Goal: Transaction & Acquisition: Purchase product/service

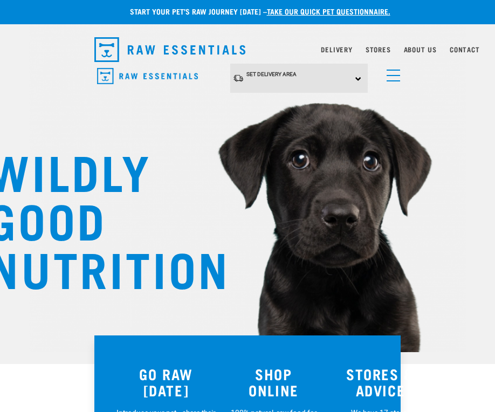
click at [397, 77] on link "menu" at bounding box center [390, 72] width 19 height 19
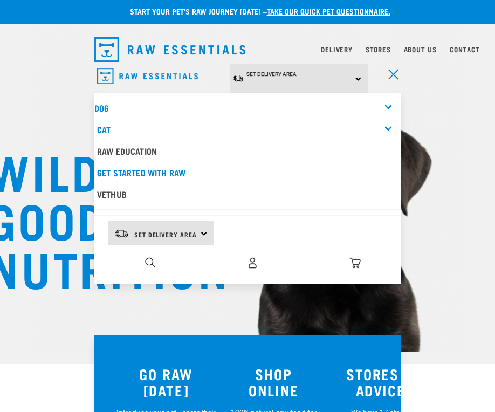
click at [252, 260] on img "dropdown navigation" at bounding box center [252, 262] width 11 height 11
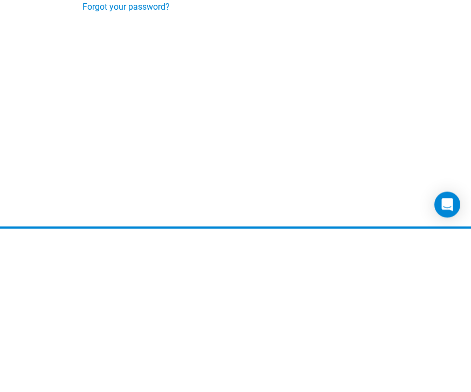
click at [106, 138] on input "Login" at bounding box center [105, 139] width 46 height 26
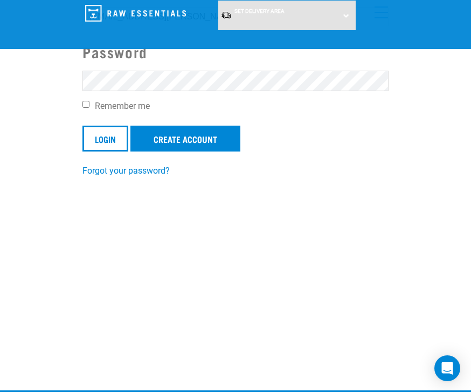
click at [112, 137] on input "Login" at bounding box center [105, 139] width 46 height 26
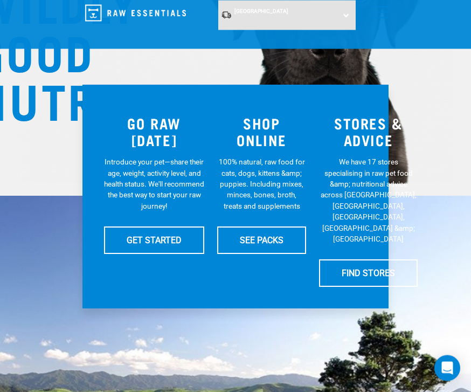
scroll to position [169, 0]
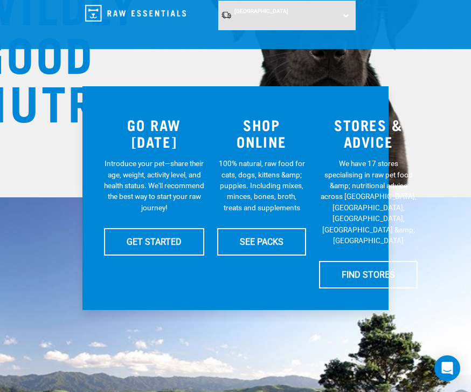
click at [283, 238] on link "SEE PACKS" at bounding box center [261, 241] width 89 height 27
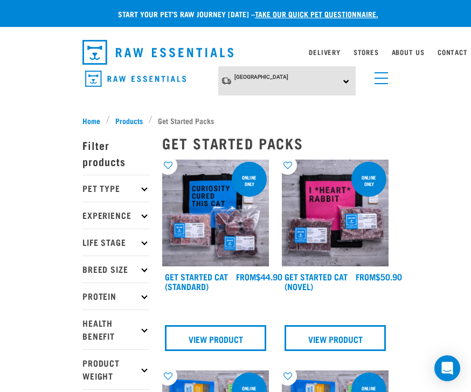
click at [327, 54] on link "Delivery" at bounding box center [324, 52] width 31 height 4
click at [349, 79] on div "North Island North Island South Island" at bounding box center [287, 81] width 138 height 30
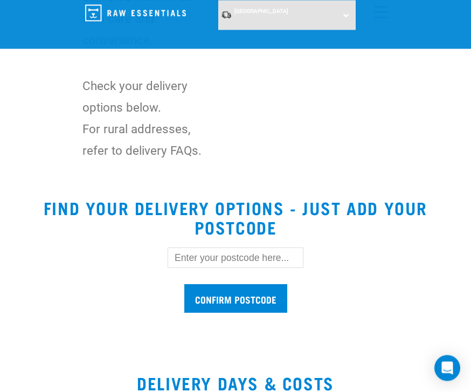
scroll to position [295, 0]
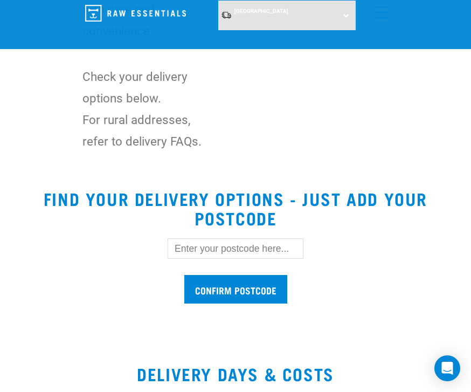
click at [280, 246] on input "text" at bounding box center [236, 248] width 136 height 20
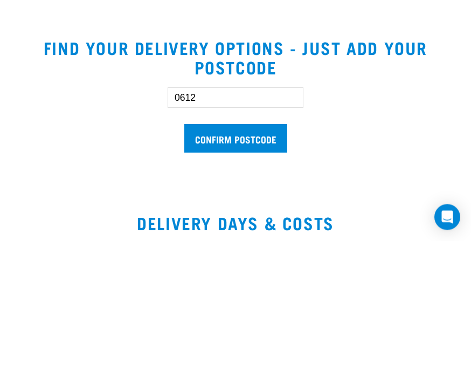
type input "0612"
click at [265, 275] on input "Confirm postcode" at bounding box center [235, 289] width 103 height 29
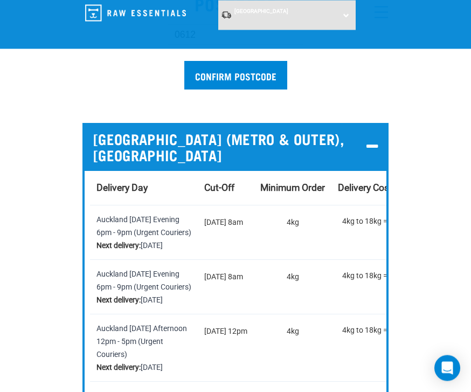
scroll to position [0, 0]
click at [261, 77] on input "Confirm postcode" at bounding box center [235, 75] width 103 height 29
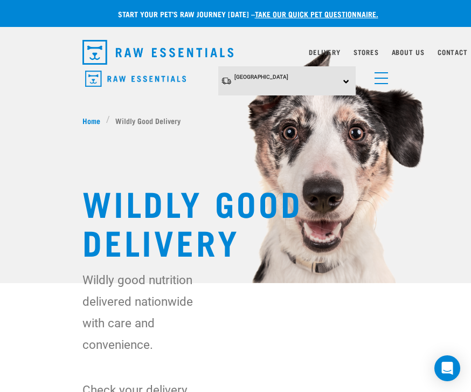
click at [385, 80] on link "menu" at bounding box center [378, 75] width 19 height 19
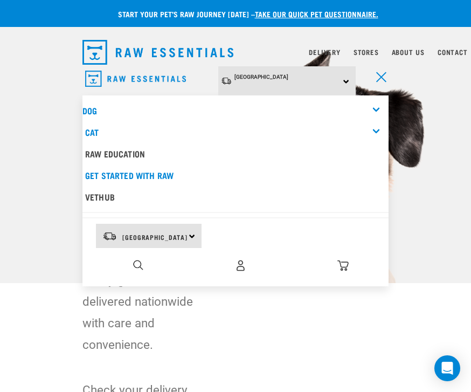
click at [441, 129] on img at bounding box center [235, 141] width 471 height 283
click at [382, 78] on span "menu" at bounding box center [381, 77] width 10 height 10
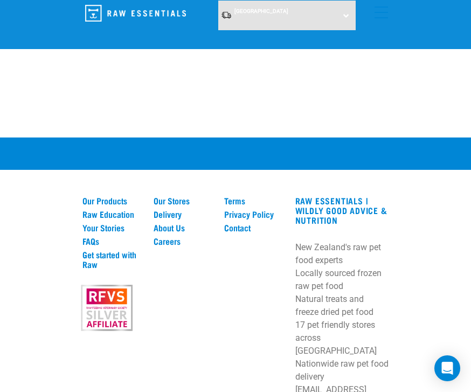
scroll to position [2891, 0]
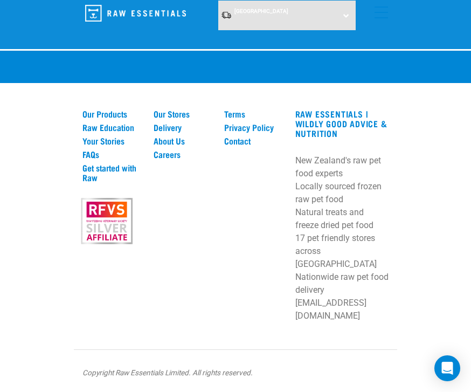
click at [121, 119] on link "Our Products" at bounding box center [111, 114] width 58 height 10
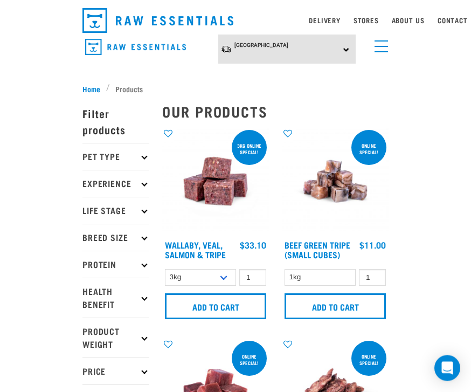
scroll to position [32, 0]
click at [225, 278] on select "3kg 1kg Bulk (18kg)" at bounding box center [200, 277] width 71 height 17
click at [261, 279] on input "1" at bounding box center [252, 277] width 27 height 17
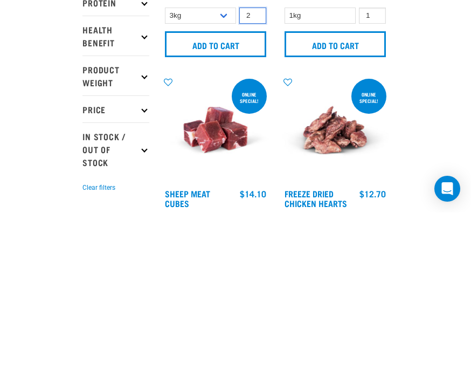
type input "2"
click at [234, 211] on input "Add to cart" at bounding box center [215, 224] width 101 height 26
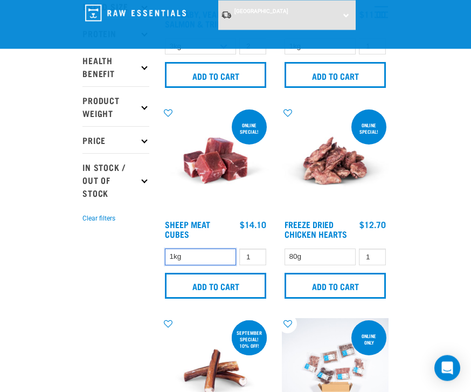
click at [220, 260] on select "1kg" at bounding box center [200, 257] width 71 height 17
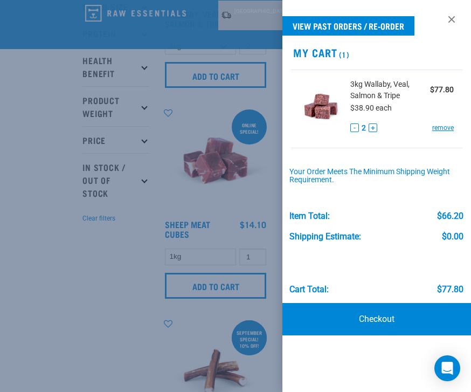
click at [112, 359] on div at bounding box center [235, 196] width 471 height 392
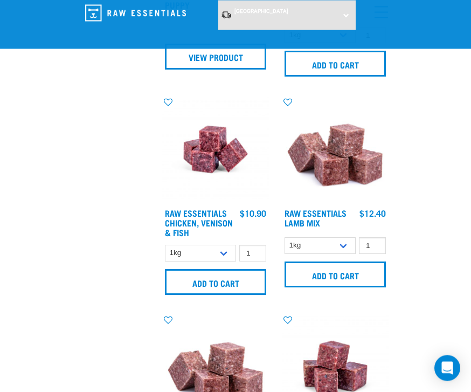
scroll to position [1674, 0]
click at [345, 247] on select "1kg 3kg Bulk (10kg)" at bounding box center [320, 245] width 71 height 17
select select "24"
click at [373, 241] on input "1" at bounding box center [372, 245] width 27 height 17
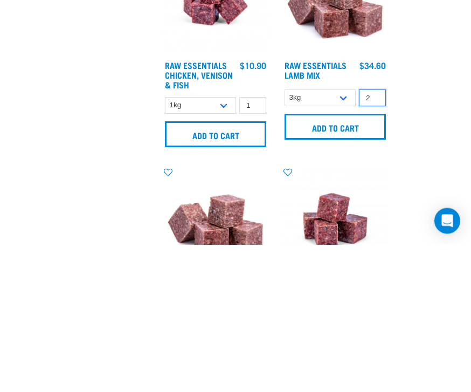
type input "2"
click at [362, 261] on input "Add to cart" at bounding box center [335, 274] width 101 height 26
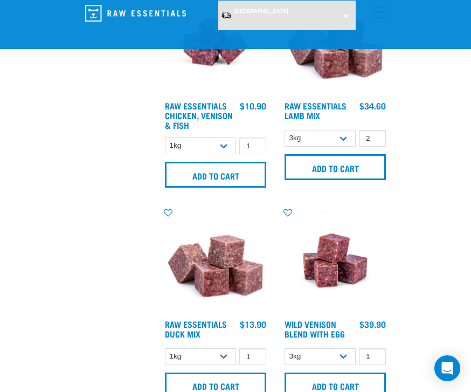
scroll to position [1781, 0]
click at [225, 144] on select "1kg 3kg" at bounding box center [200, 146] width 71 height 17
select select "28665"
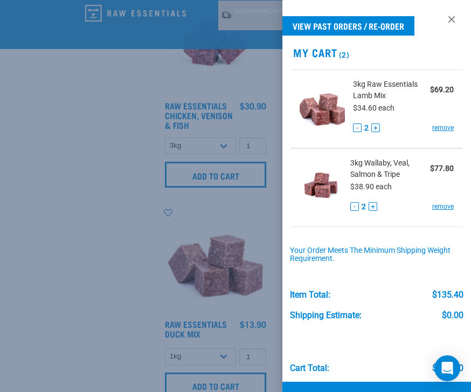
click at [62, 338] on div at bounding box center [235, 196] width 471 height 392
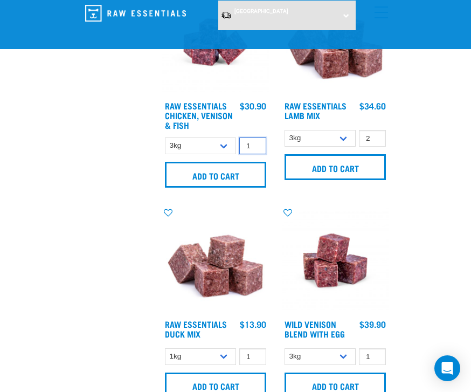
click at [264, 147] on input "1" at bounding box center [252, 145] width 27 height 17
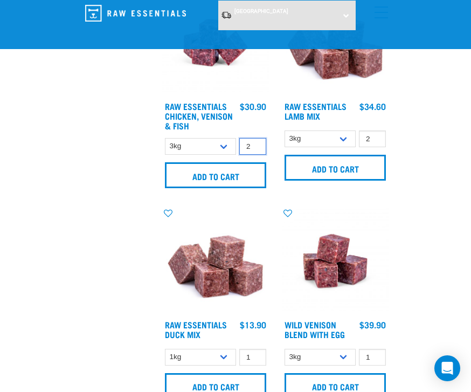
type input "2"
click at [246, 178] on input "Add to cart" at bounding box center [215, 175] width 101 height 26
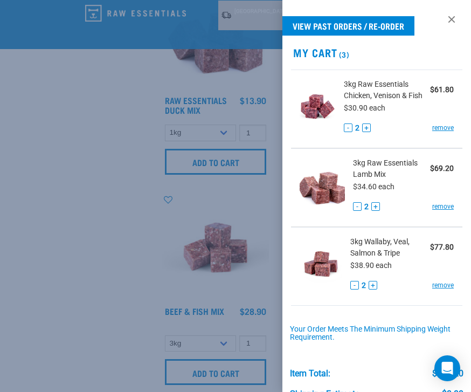
scroll to position [2006, 0]
click at [141, 331] on div at bounding box center [235, 196] width 471 height 392
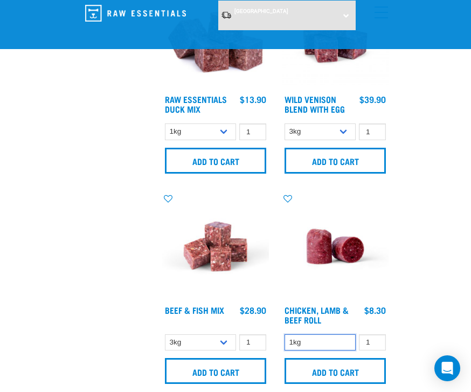
click at [345, 342] on select "1kg" at bounding box center [320, 342] width 71 height 17
click at [257, 341] on input "1" at bounding box center [252, 342] width 27 height 17
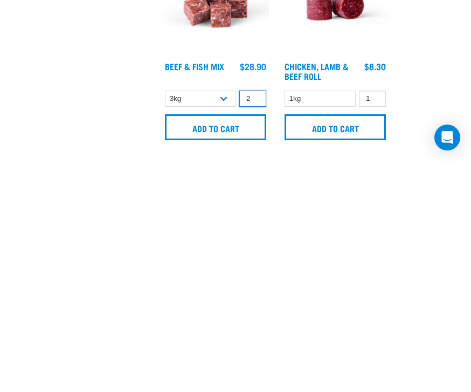
type input "2"
click at [246, 345] on input "Add to cart" at bounding box center [215, 358] width 101 height 26
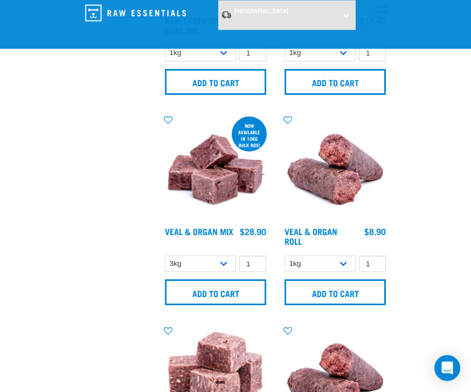
scroll to position [2506, 0]
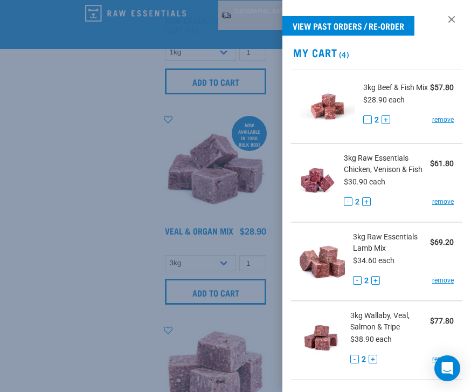
click at [259, 265] on div at bounding box center [235, 196] width 471 height 392
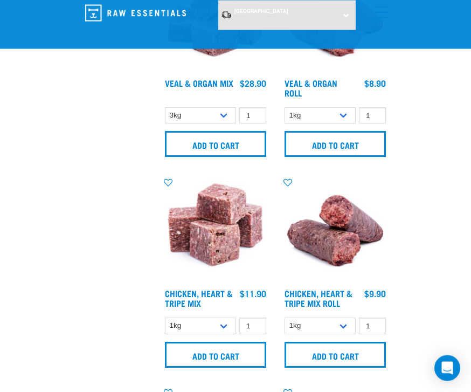
scroll to position [2654, 0]
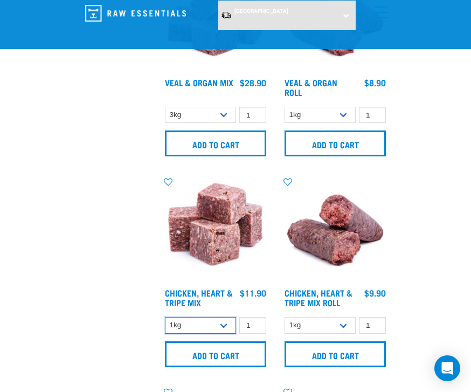
click at [227, 328] on select "1kg 3kg" at bounding box center [200, 325] width 71 height 17
select select "368"
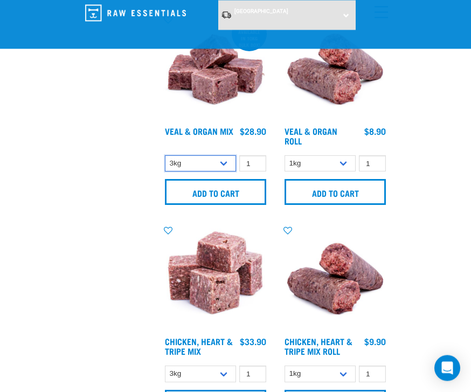
click at [228, 164] on select "3kg Bulk (10kg)" at bounding box center [200, 164] width 71 height 17
click at [265, 158] on input "1" at bounding box center [252, 163] width 27 height 17
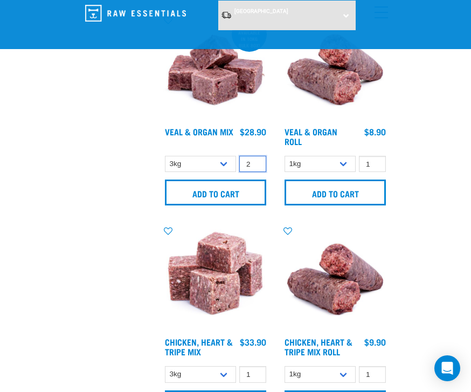
type input "2"
click at [252, 186] on input "Add to cart" at bounding box center [215, 192] width 101 height 26
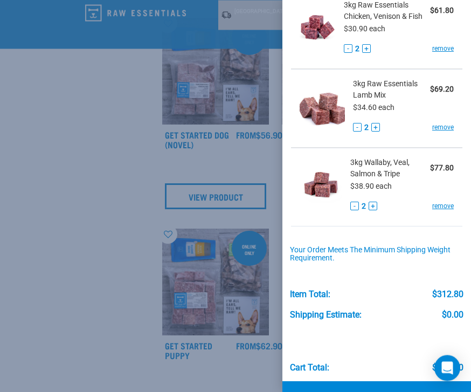
scroll to position [231, 0]
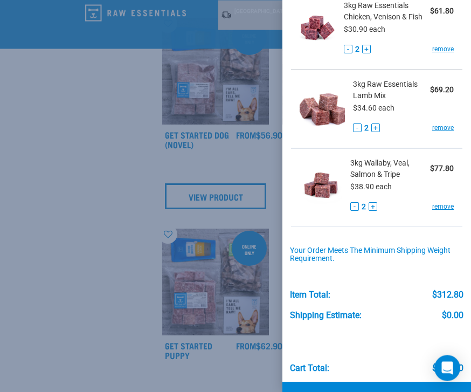
click at [395, 391] on link "Checkout" at bounding box center [376, 398] width 189 height 32
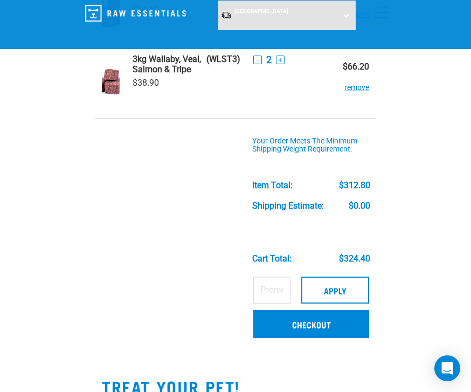
scroll to position [417, 0]
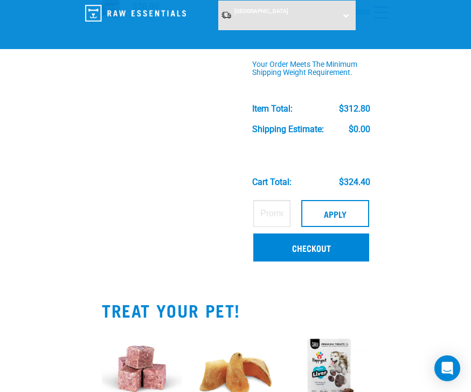
click at [343, 255] on link "Checkout" at bounding box center [311, 247] width 116 height 28
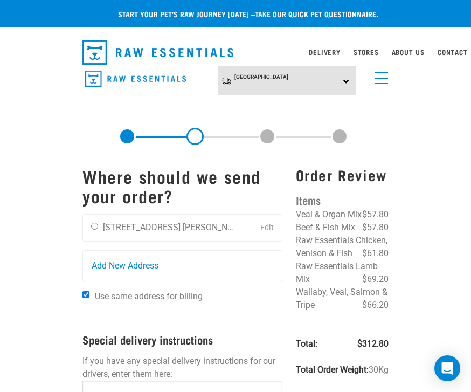
click at [95, 225] on input "radio" at bounding box center [94, 226] width 7 height 7
radio input "true"
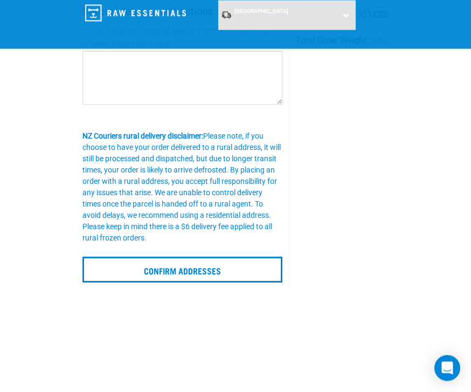
scroll to position [260, 0]
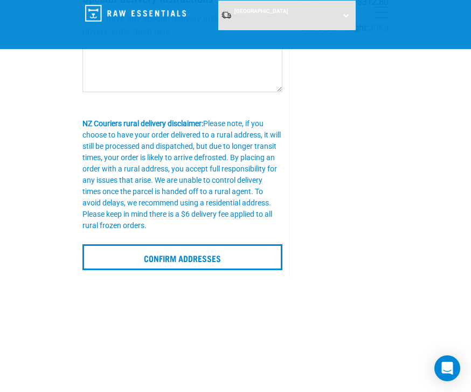
click at [134, 259] on input "Confirm addresses" at bounding box center [182, 257] width 200 height 26
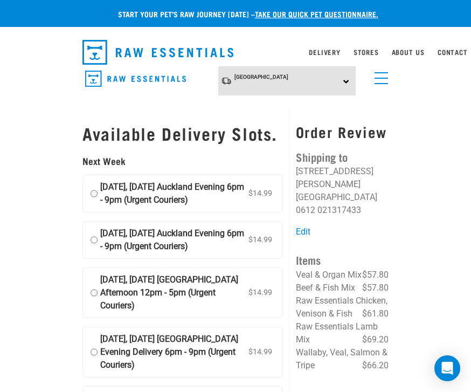
click at [95, 204] on input "[DATE], [DATE] Auckland Evening 6pm - 9pm (Urgent Couriers) $14.99" at bounding box center [94, 194] width 7 height 26
radio input "true"
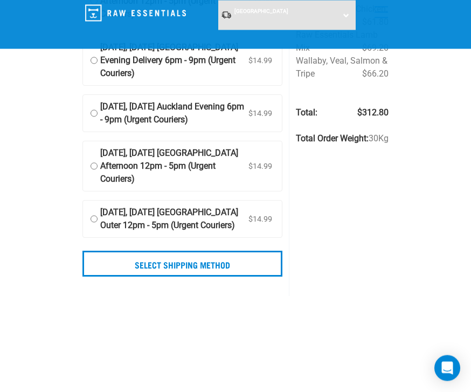
scroll to position [209, 0]
click at [114, 276] on input "Select Shipping Method" at bounding box center [182, 264] width 200 height 26
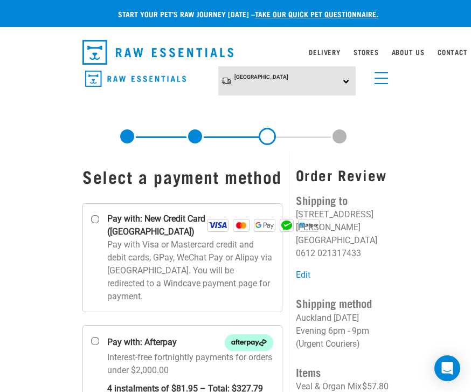
scroll to position [15, 0]
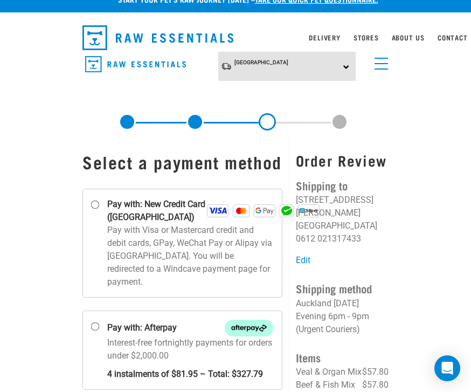
click at [97, 209] on input "Pay with: New Credit Card ([GEOGRAPHIC_DATA])" at bounding box center [95, 204] width 9 height 9
radio input "true"
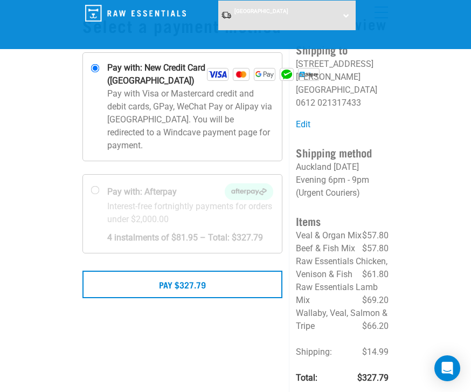
scroll to position [68, 0]
click at [115, 298] on button "Pay $327.79" at bounding box center [182, 284] width 200 height 27
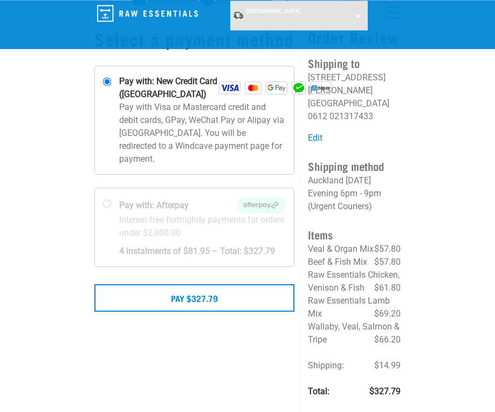
scroll to position [54, 0]
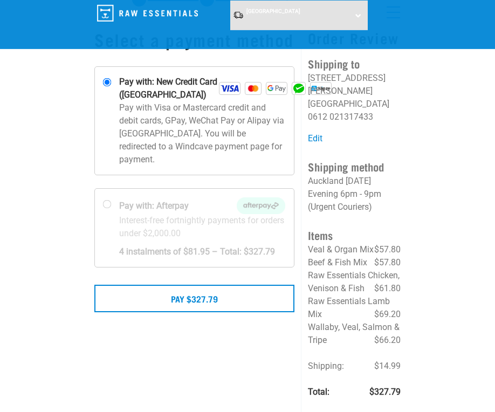
click at [238, 311] on button "Pay $327.79" at bounding box center [194, 298] width 200 height 27
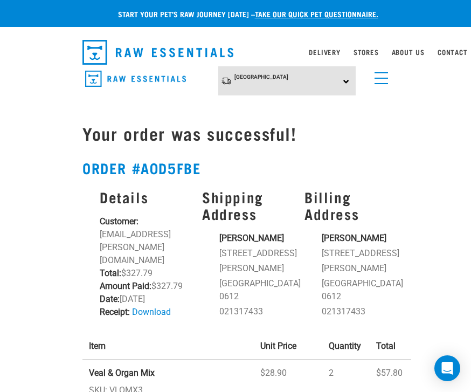
click at [387, 81] on link "menu" at bounding box center [378, 75] width 19 height 19
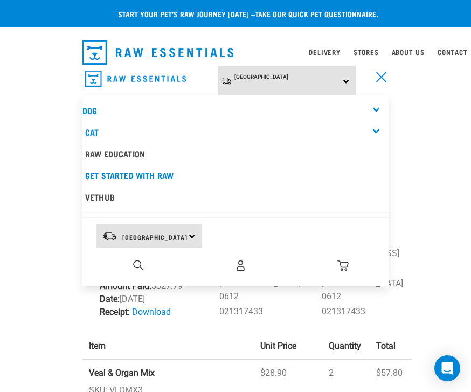
click at [243, 268] on img "dropdown navigation" at bounding box center [240, 265] width 11 height 11
click at [242, 267] on img "dropdown navigation" at bounding box center [240, 265] width 11 height 11
click at [239, 268] on img "dropdown navigation" at bounding box center [240, 265] width 11 height 11
click at [380, 71] on link "menu" at bounding box center [378, 75] width 19 height 19
